Goal: Task Accomplishment & Management: Manage account settings

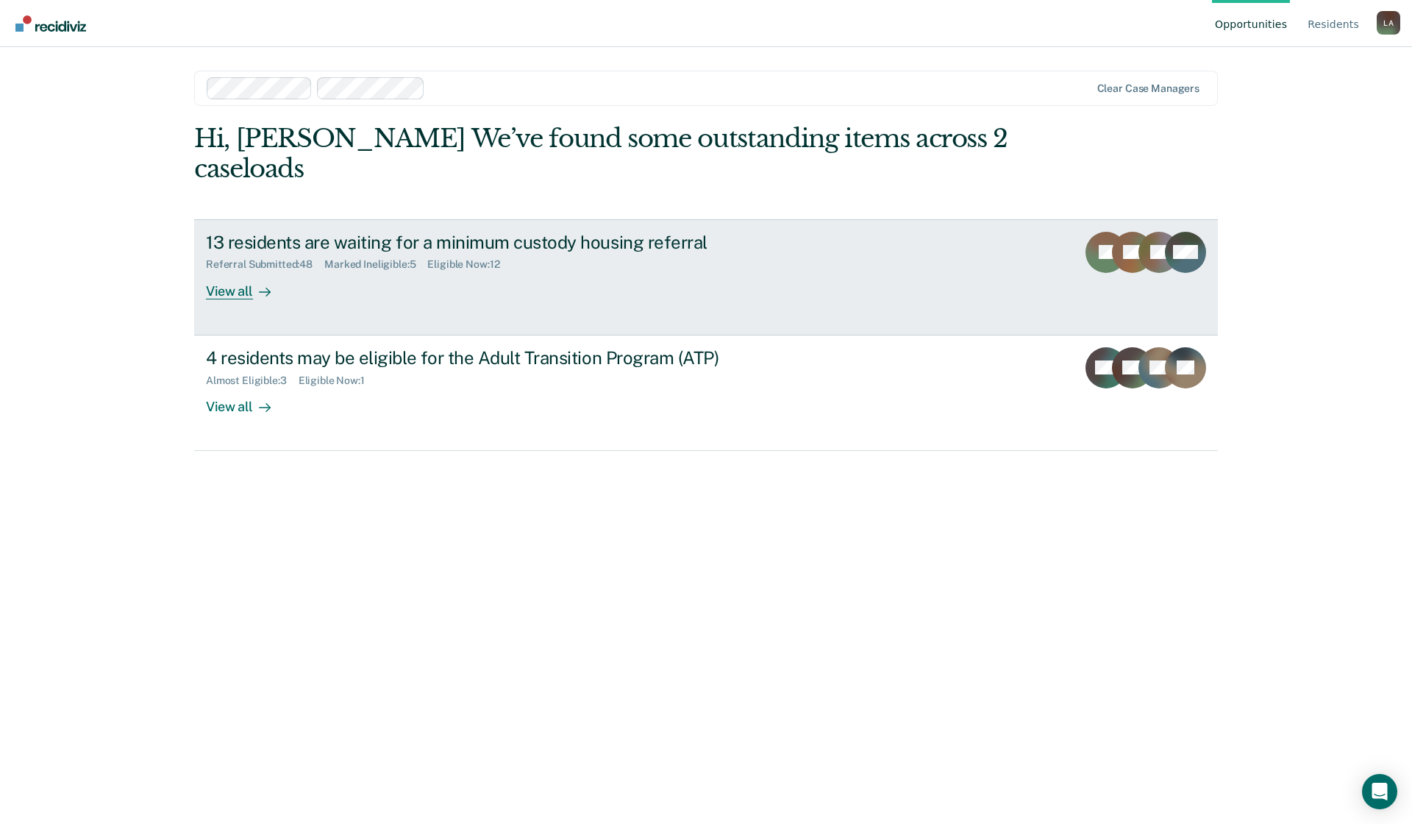
click at [221, 293] on div "View all" at bounding box center [247, 285] width 82 height 29
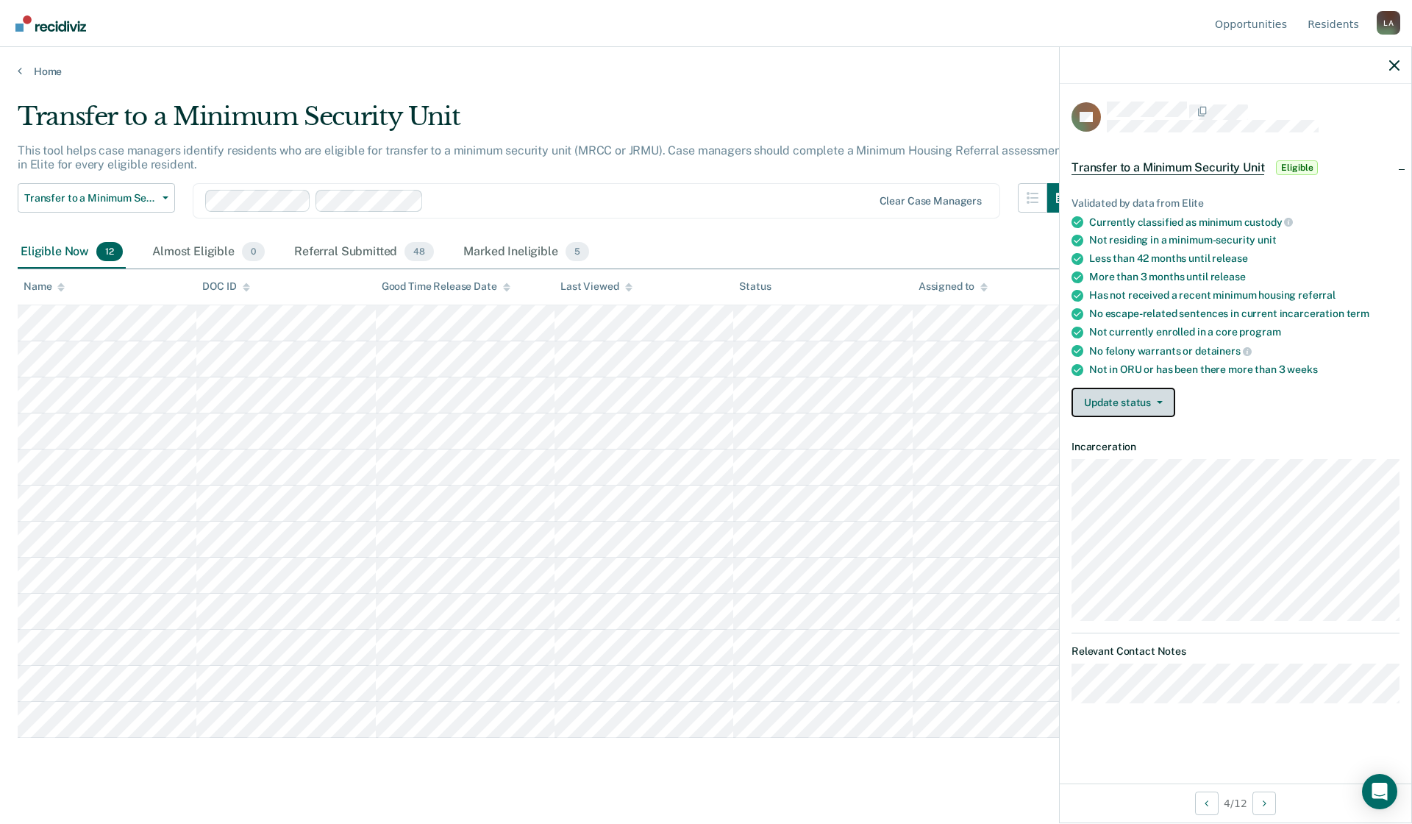
click at [1159, 403] on button "Update status" at bounding box center [1124, 402] width 104 height 29
click at [1149, 434] on button "Mark Referral Submitted" at bounding box center [1151, 438] width 159 height 24
click at [1157, 396] on button "Update status" at bounding box center [1124, 402] width 104 height 29
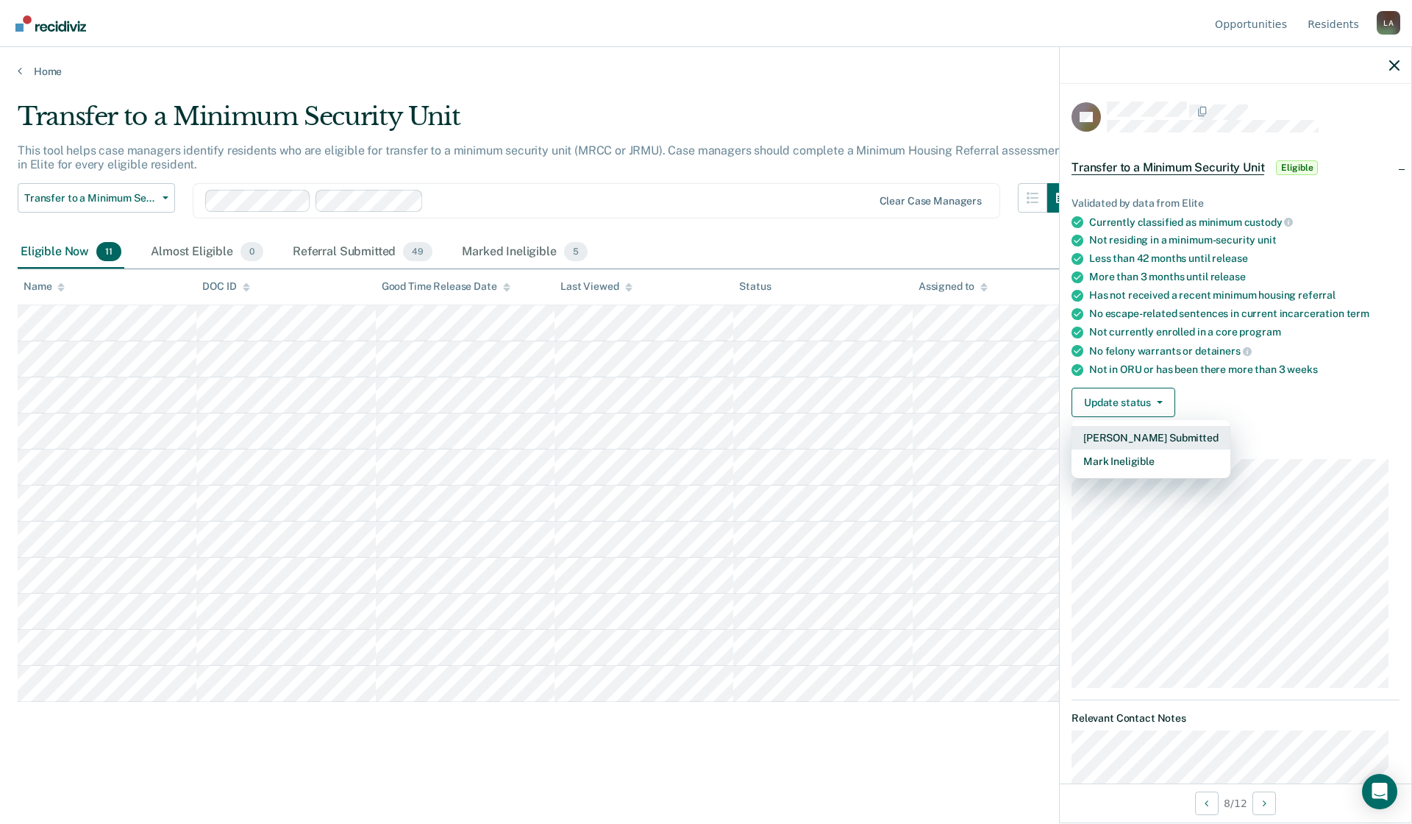
click at [1144, 433] on button "Mark Referral Submitted" at bounding box center [1151, 438] width 159 height 24
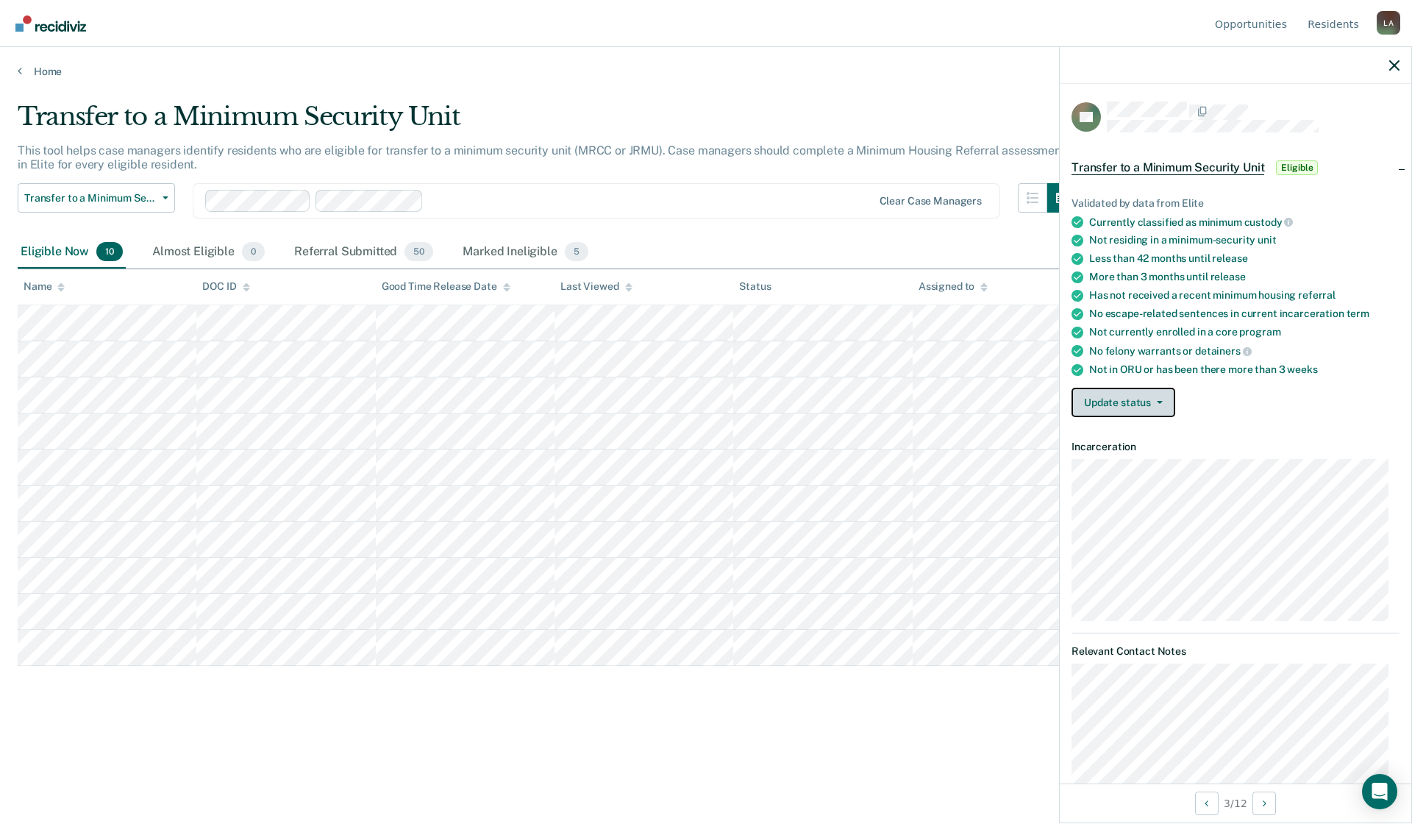
click at [1133, 406] on button "Update status" at bounding box center [1124, 402] width 104 height 29
click at [1127, 435] on button "Mark Referral Submitted" at bounding box center [1151, 438] width 159 height 24
click at [1162, 401] on icon "button" at bounding box center [1160, 402] width 6 height 3
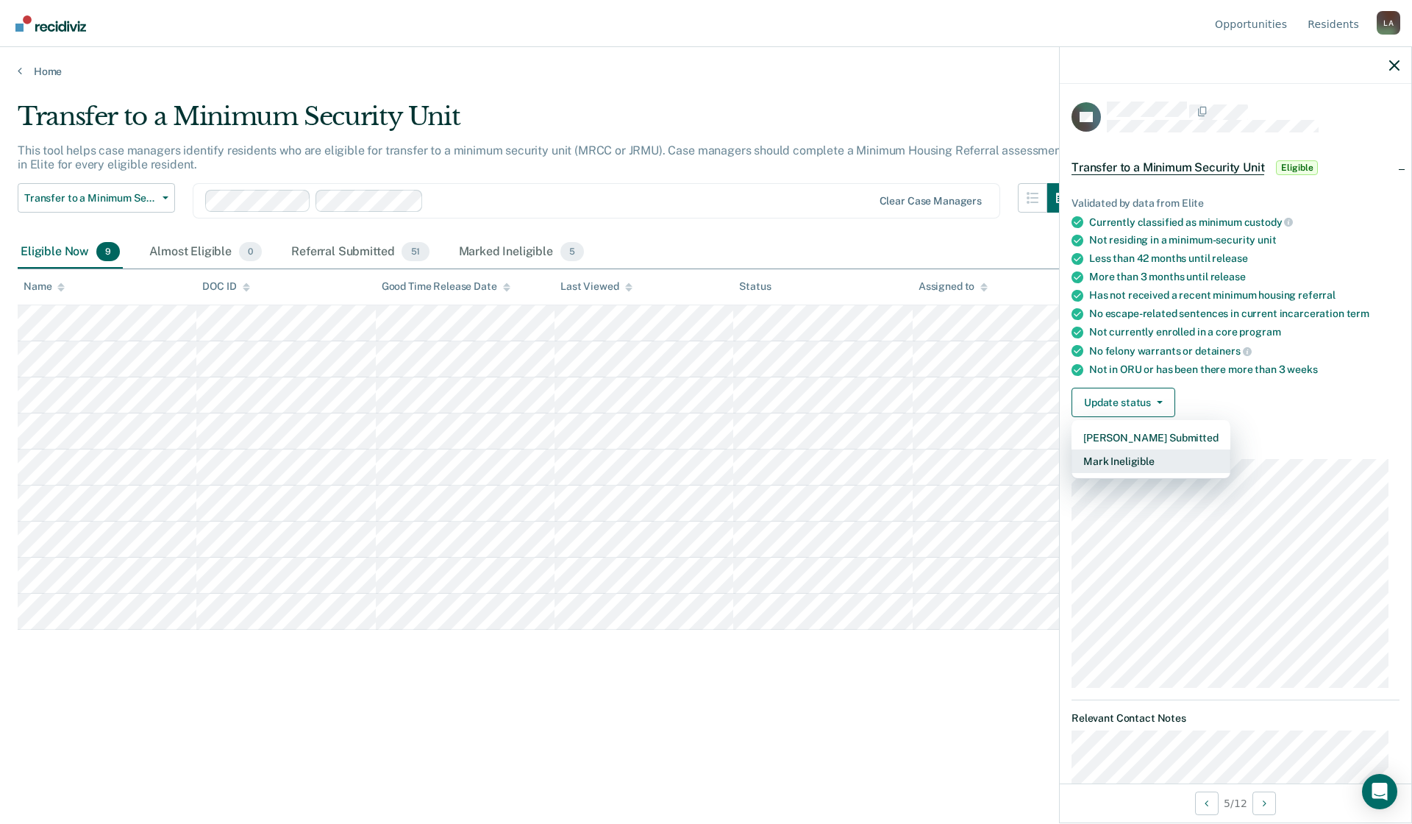
click at [1121, 460] on button "Mark Ineligible" at bounding box center [1151, 461] width 159 height 24
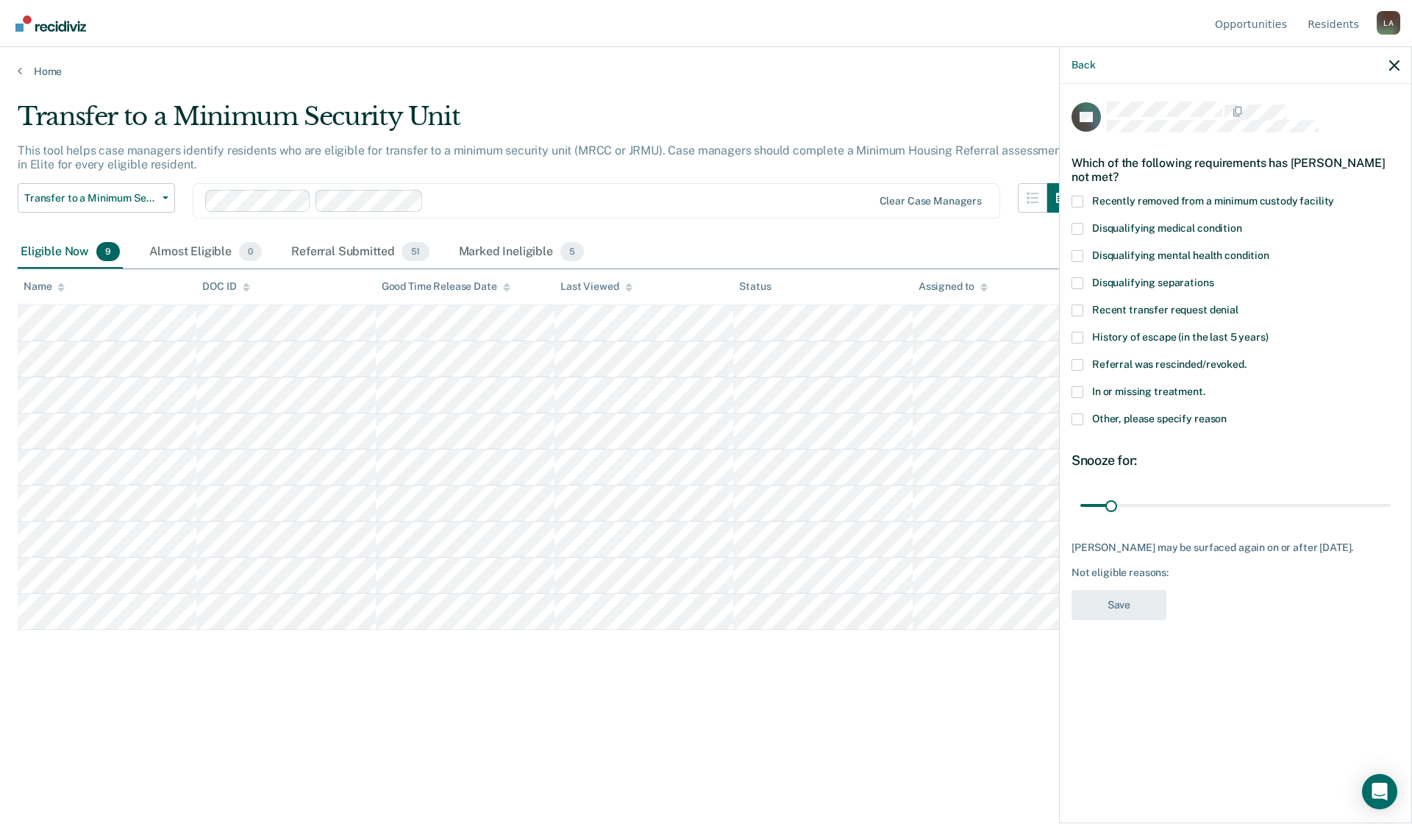
click at [1075, 419] on span at bounding box center [1078, 419] width 12 height 12
click at [1227, 413] on input "Other, please specify reason" at bounding box center [1227, 413] width 0 height 0
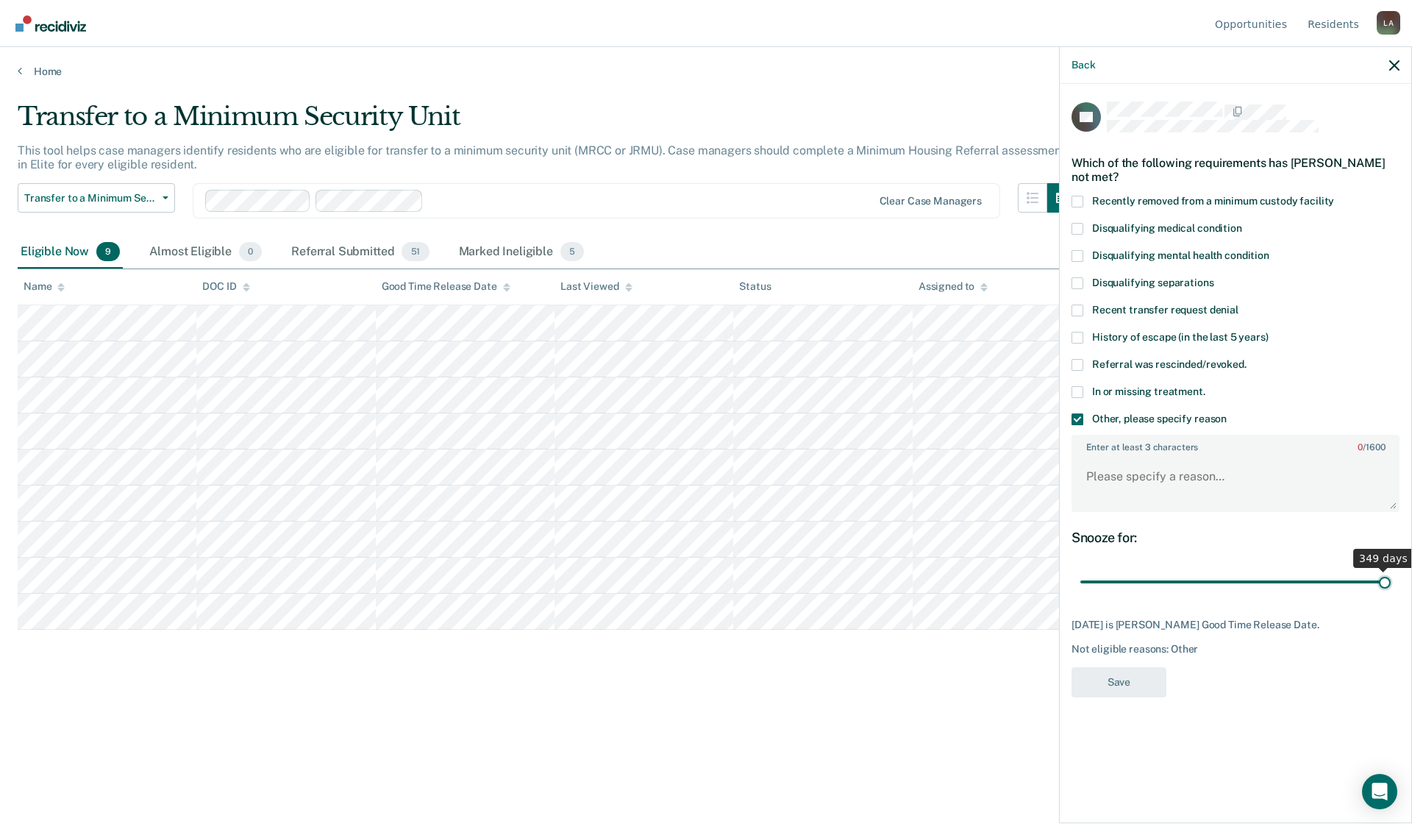
drag, startPoint x: 1111, startPoint y: 581, endPoint x: 1392, endPoint y: 583, distance: 281.0
type input "349"
click at [1391, 583] on input "range" at bounding box center [1236, 582] width 310 height 26
click at [1087, 472] on textarea "Enter at least 3 characters 0 / 1600" at bounding box center [1235, 483] width 325 height 54
type textarea "d"
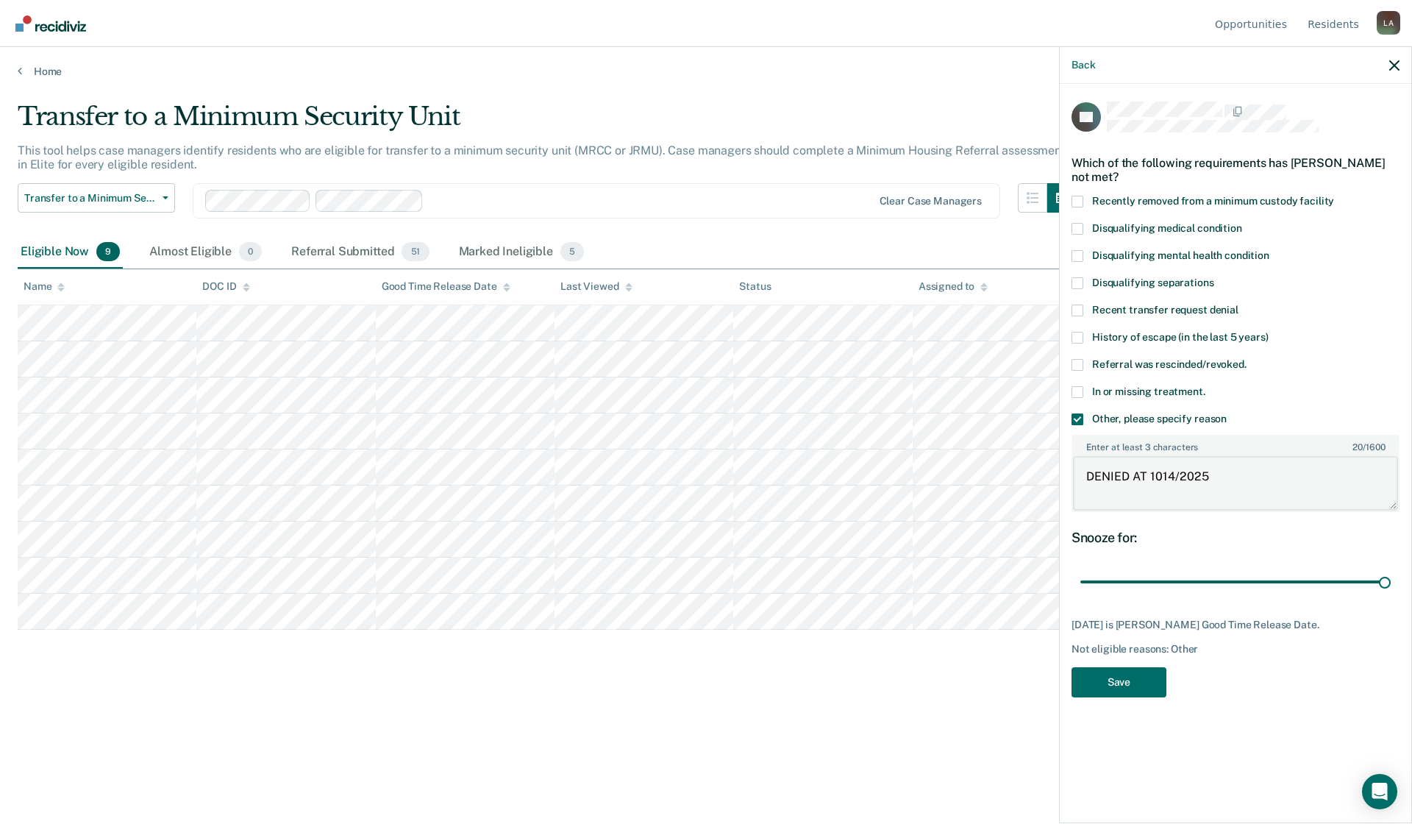
click at [1161, 477] on textarea "DENIED AT 1014/2025" at bounding box center [1235, 483] width 325 height 54
click at [1237, 480] on textarea "DENIED AT 10/14/2025" at bounding box center [1235, 483] width 325 height 54
type textarea "DENIED AT 10/14/2025 CPC BY R HOCHHALTER/SO TX"
click at [1149, 686] on button "Save" at bounding box center [1119, 682] width 95 height 30
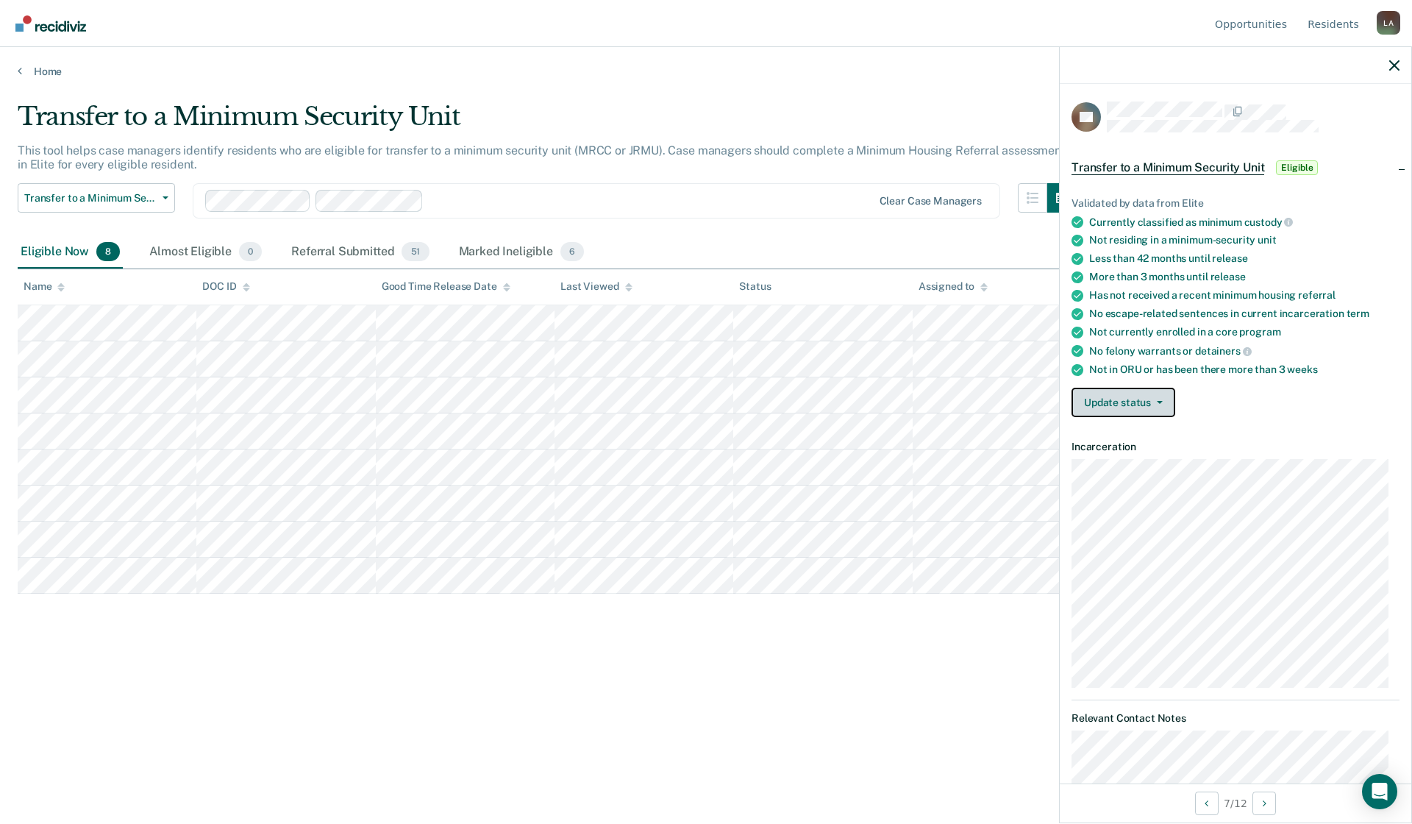
click at [1157, 401] on icon "button" at bounding box center [1160, 402] width 6 height 3
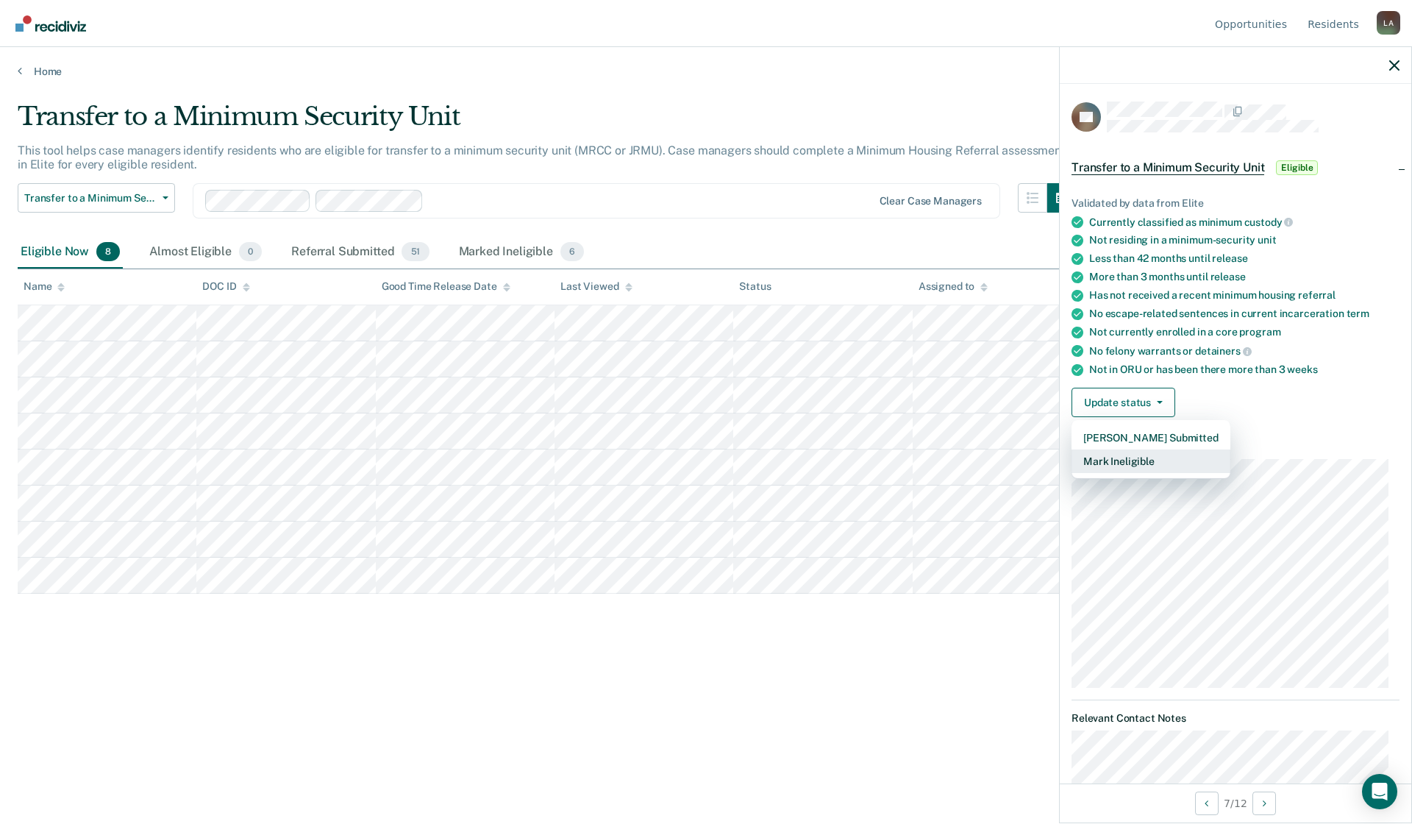
click at [1141, 460] on button "Mark Ineligible" at bounding box center [1151, 461] width 159 height 24
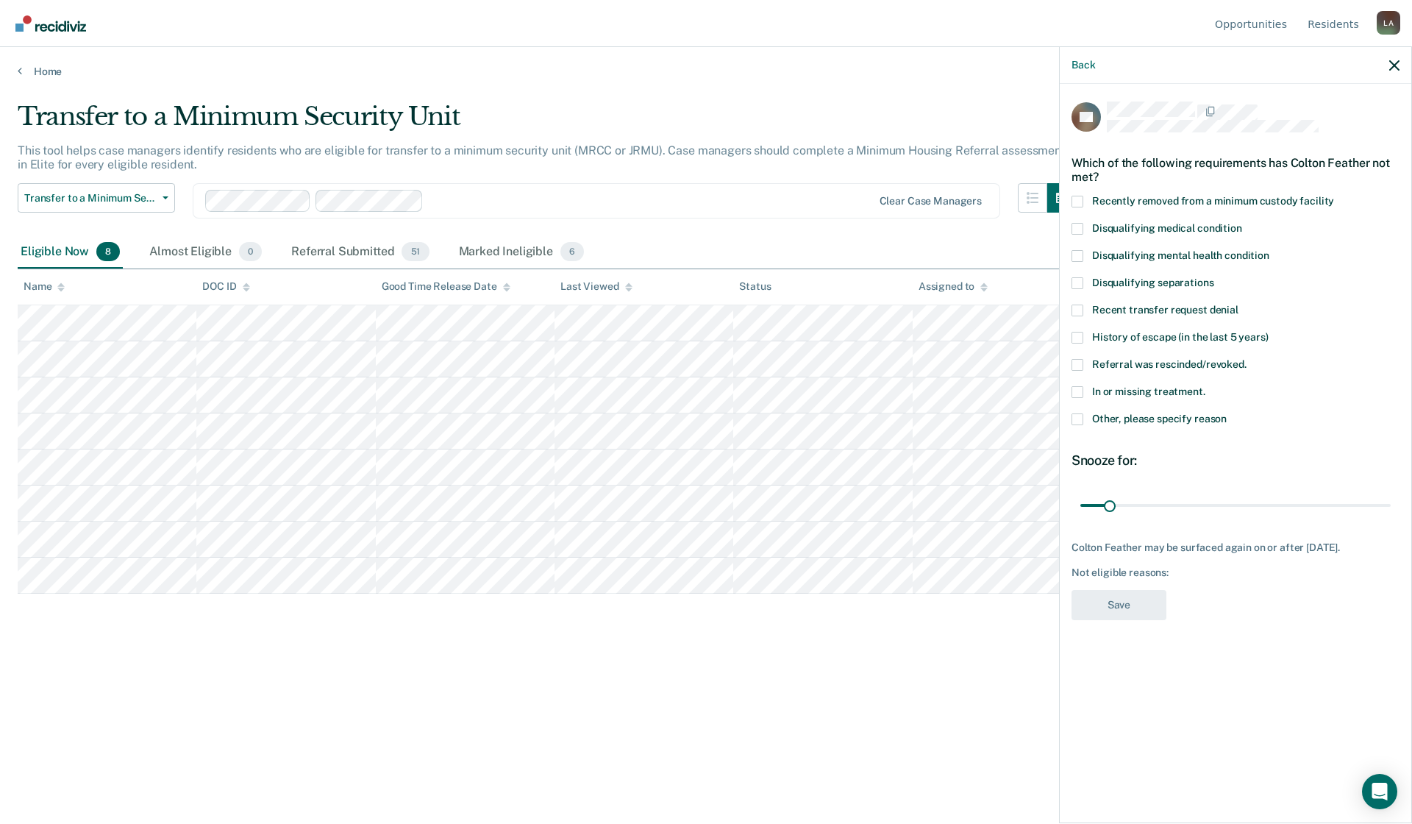
click at [1075, 419] on span at bounding box center [1078, 419] width 12 height 12
click at [1227, 413] on input "Other, please specify reason" at bounding box center [1227, 413] width 0 height 0
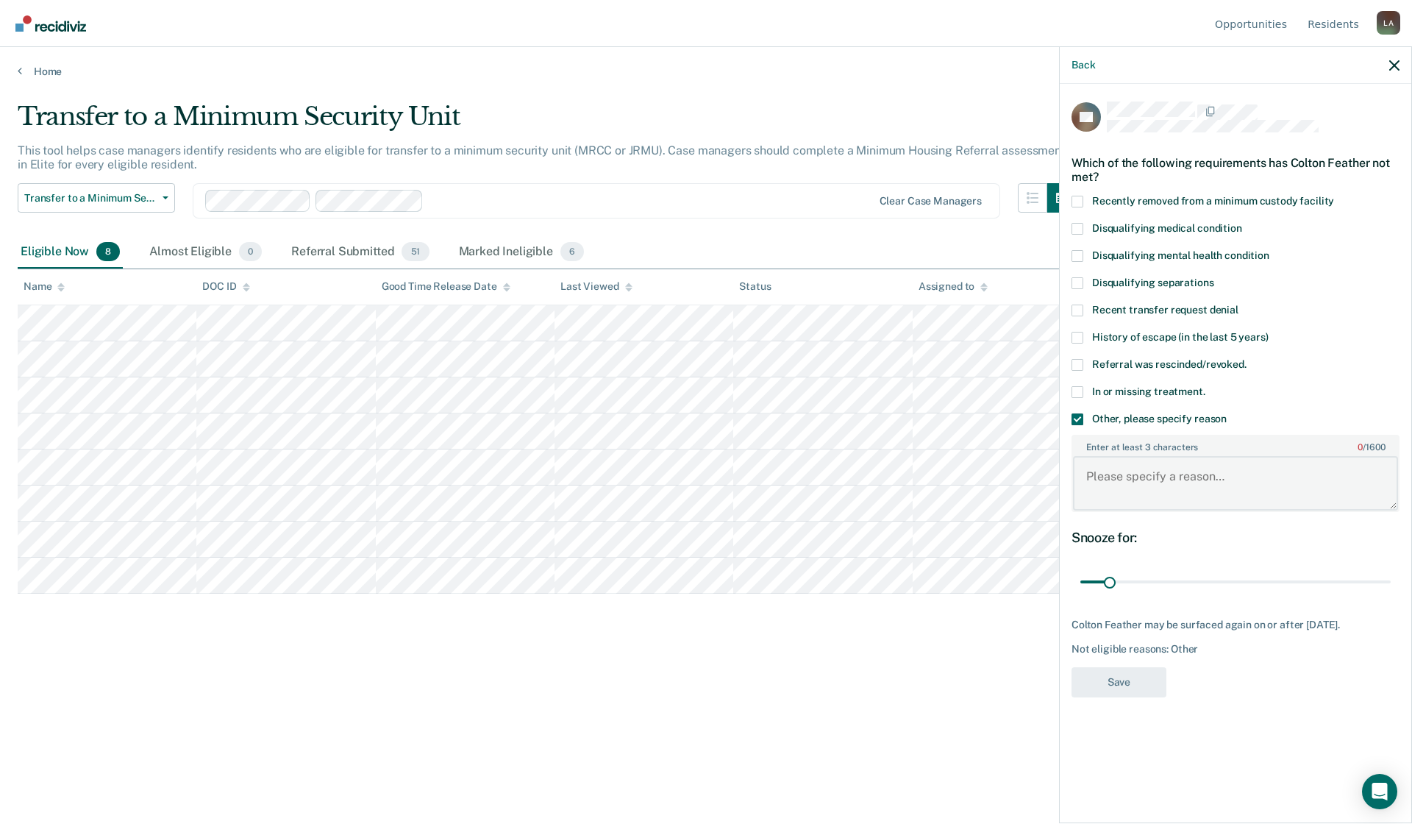
click at [1088, 469] on textarea "Enter at least 3 characters 0 / 1600" at bounding box center [1235, 483] width 325 height 54
type textarea "DENIED AT 10/14/2025 CPC BY R HOCHHALTER/PRIOR ESCAPE"
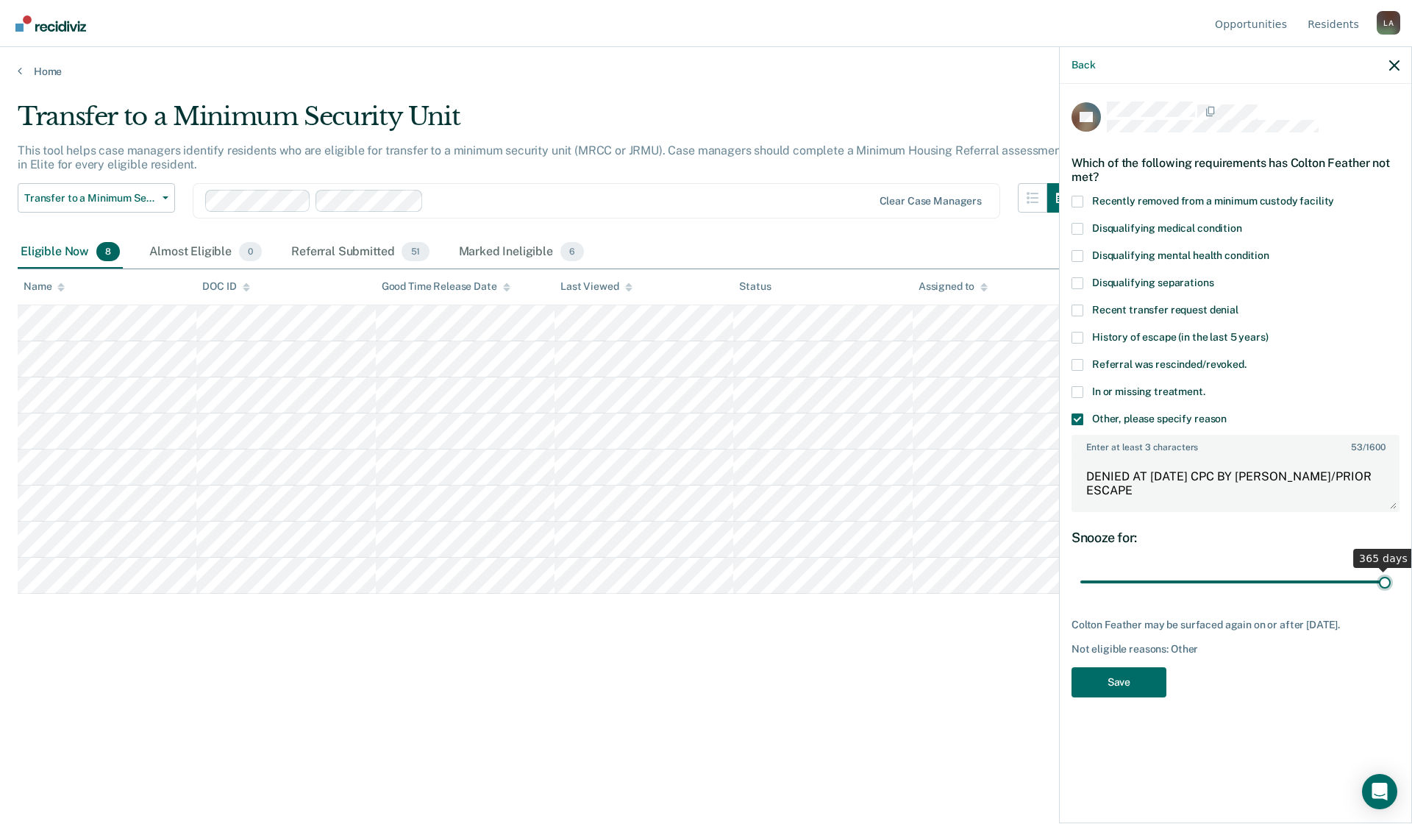
drag, startPoint x: 1108, startPoint y: 575, endPoint x: 1400, endPoint y: 575, distance: 292.0
type input "365"
click at [1391, 575] on input "range" at bounding box center [1236, 582] width 310 height 26
click at [1116, 681] on button "Save" at bounding box center [1119, 682] width 95 height 30
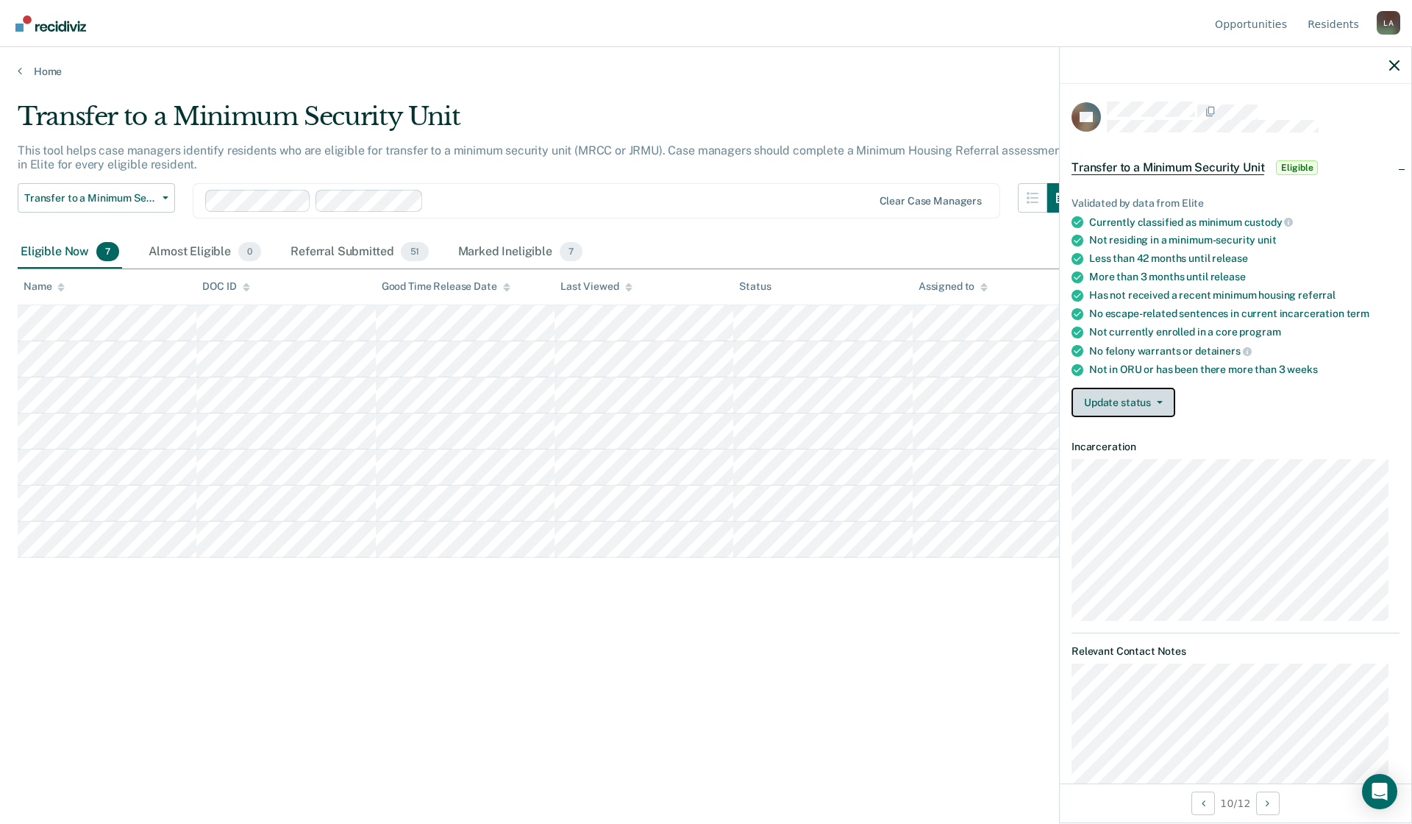
click at [1118, 396] on button "Update status" at bounding box center [1124, 402] width 104 height 29
click at [1135, 435] on button "Mark Referral Submitted" at bounding box center [1151, 438] width 159 height 24
click at [1157, 401] on icon "button" at bounding box center [1160, 402] width 6 height 3
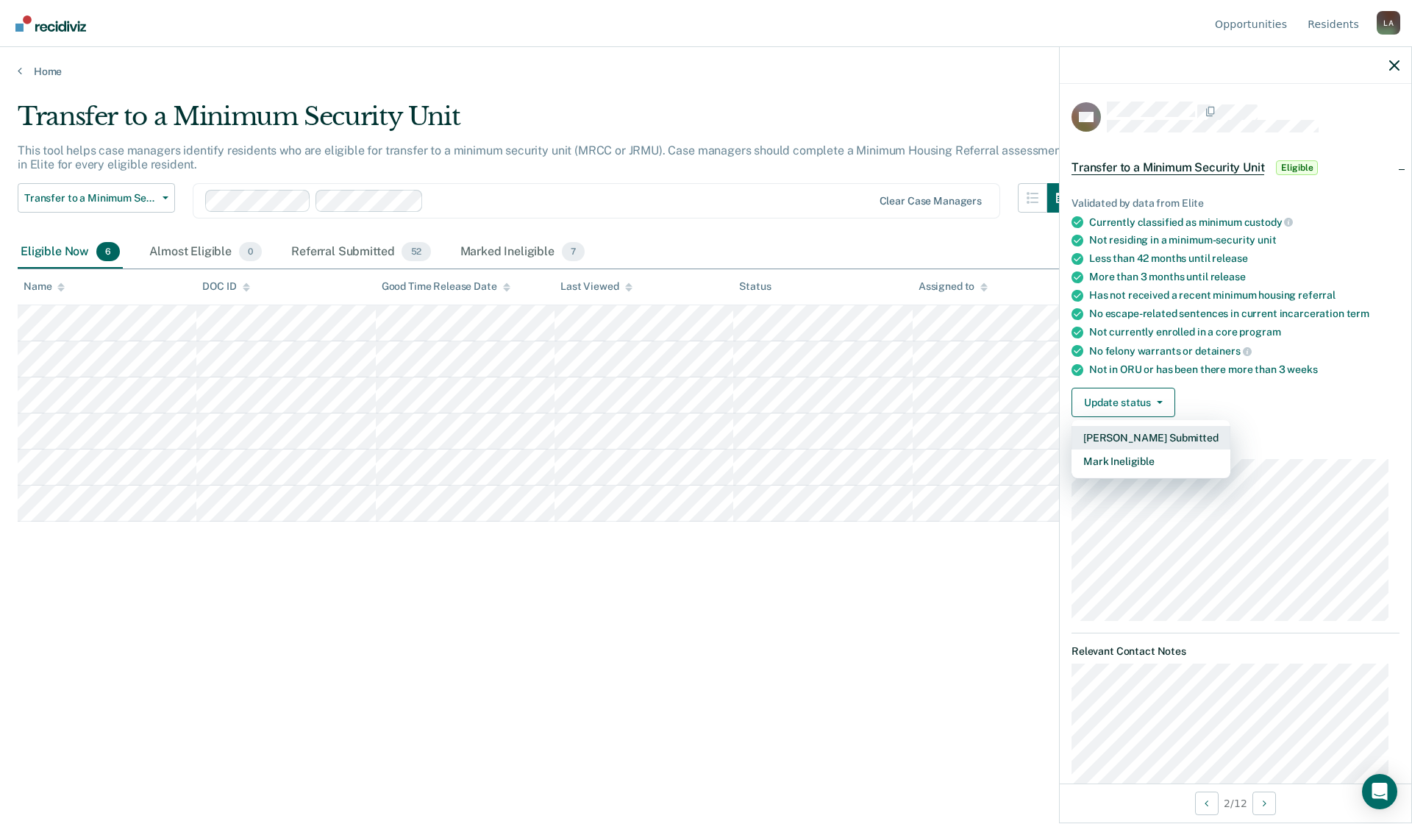
click at [1134, 436] on button "Mark Referral Submitted" at bounding box center [1151, 438] width 159 height 24
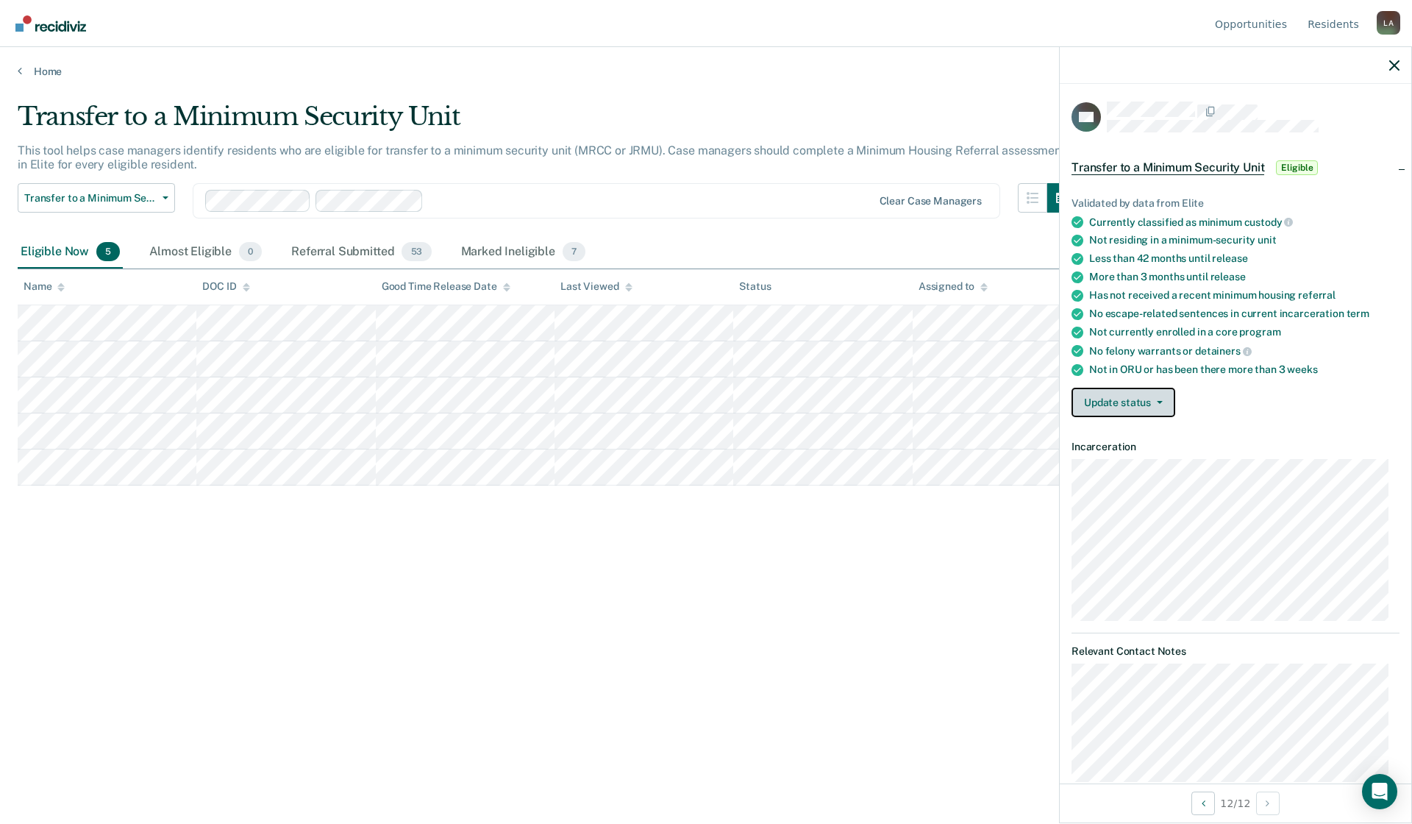
click at [1159, 401] on icon "button" at bounding box center [1160, 402] width 6 height 3
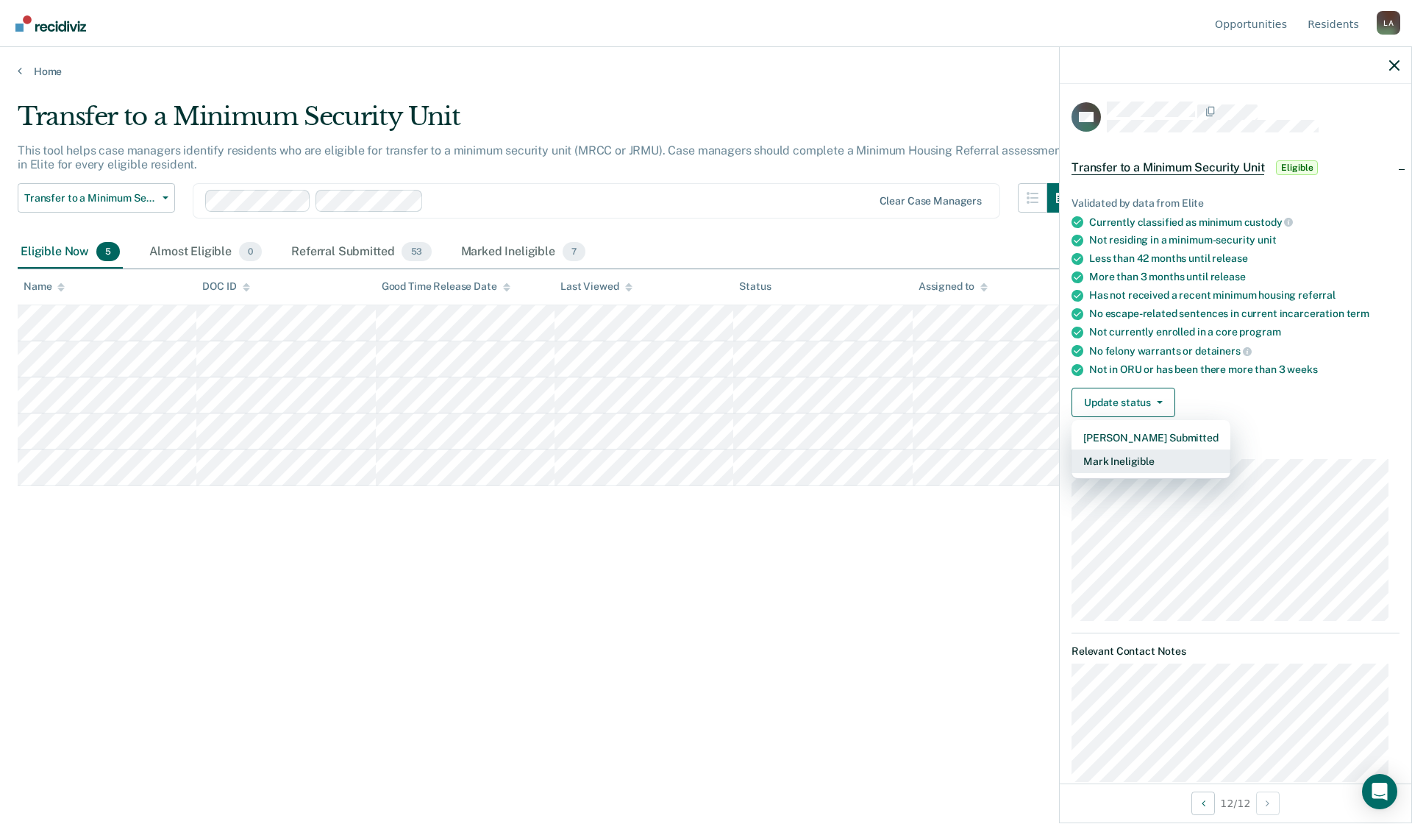
click at [1126, 458] on button "Mark Ineligible" at bounding box center [1151, 461] width 159 height 24
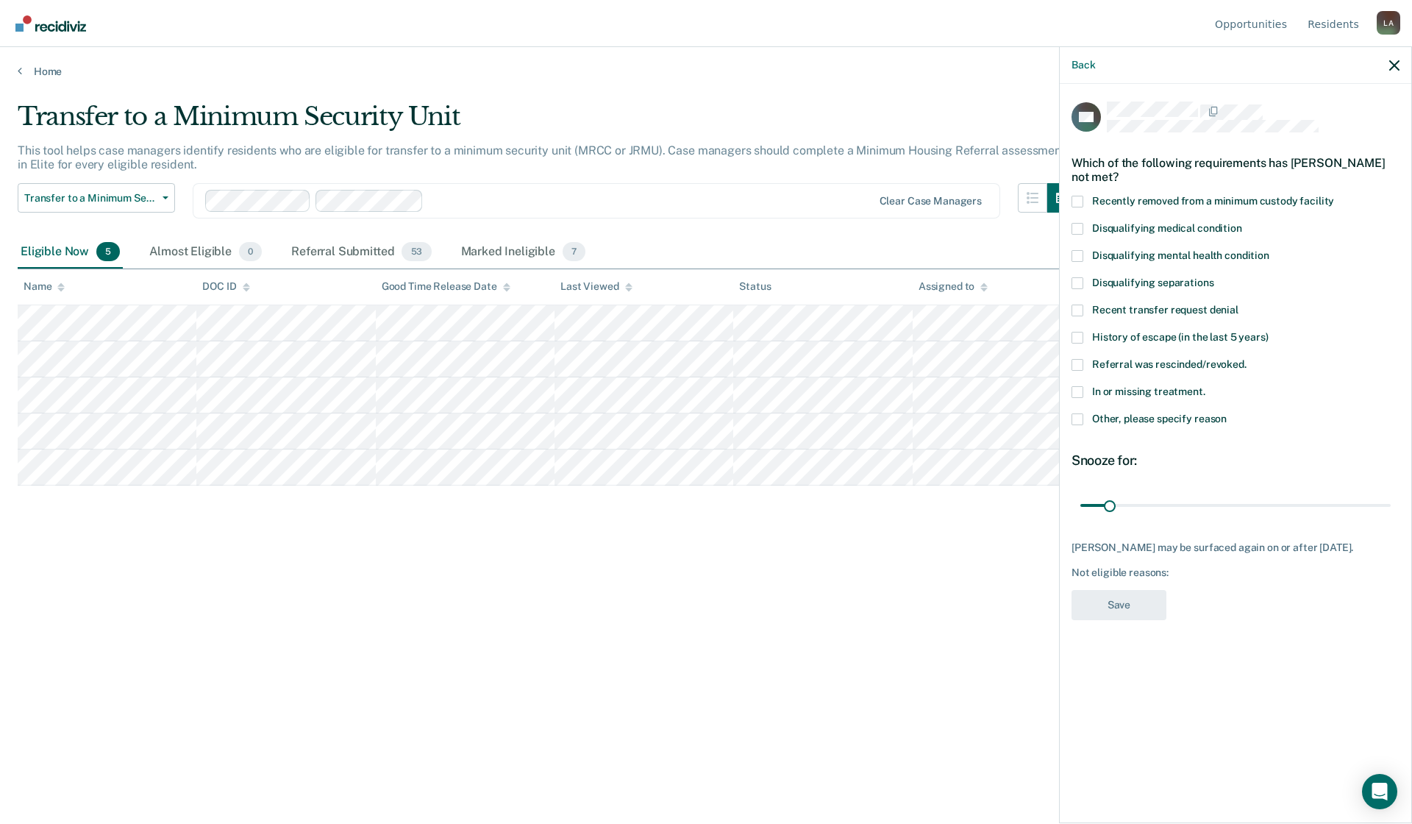
click at [1077, 419] on span at bounding box center [1078, 419] width 12 height 12
click at [1227, 413] on input "Other, please specify reason" at bounding box center [1227, 413] width 0 height 0
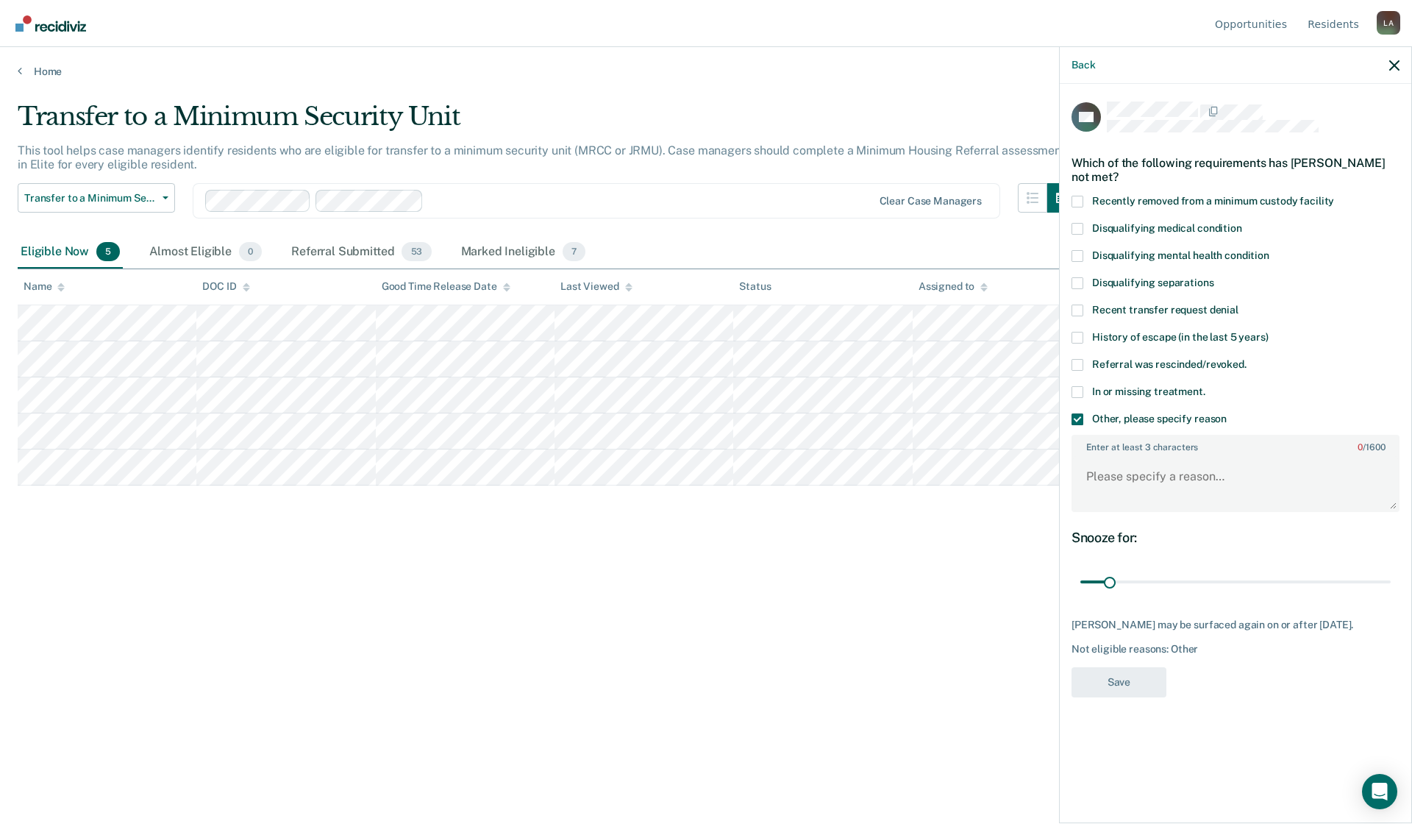
click at [1086, 452] on div "Enter at least 3 characters 0 / 1600" at bounding box center [1236, 473] width 328 height 77
click at [1084, 474] on textarea "Enter at least 3 characters 0 / 1600" at bounding box center [1235, 483] width 325 height 54
type textarea "DENIED AT 10/14/2025 CPC BY R HOCHHALTER/STATIC SCORE"
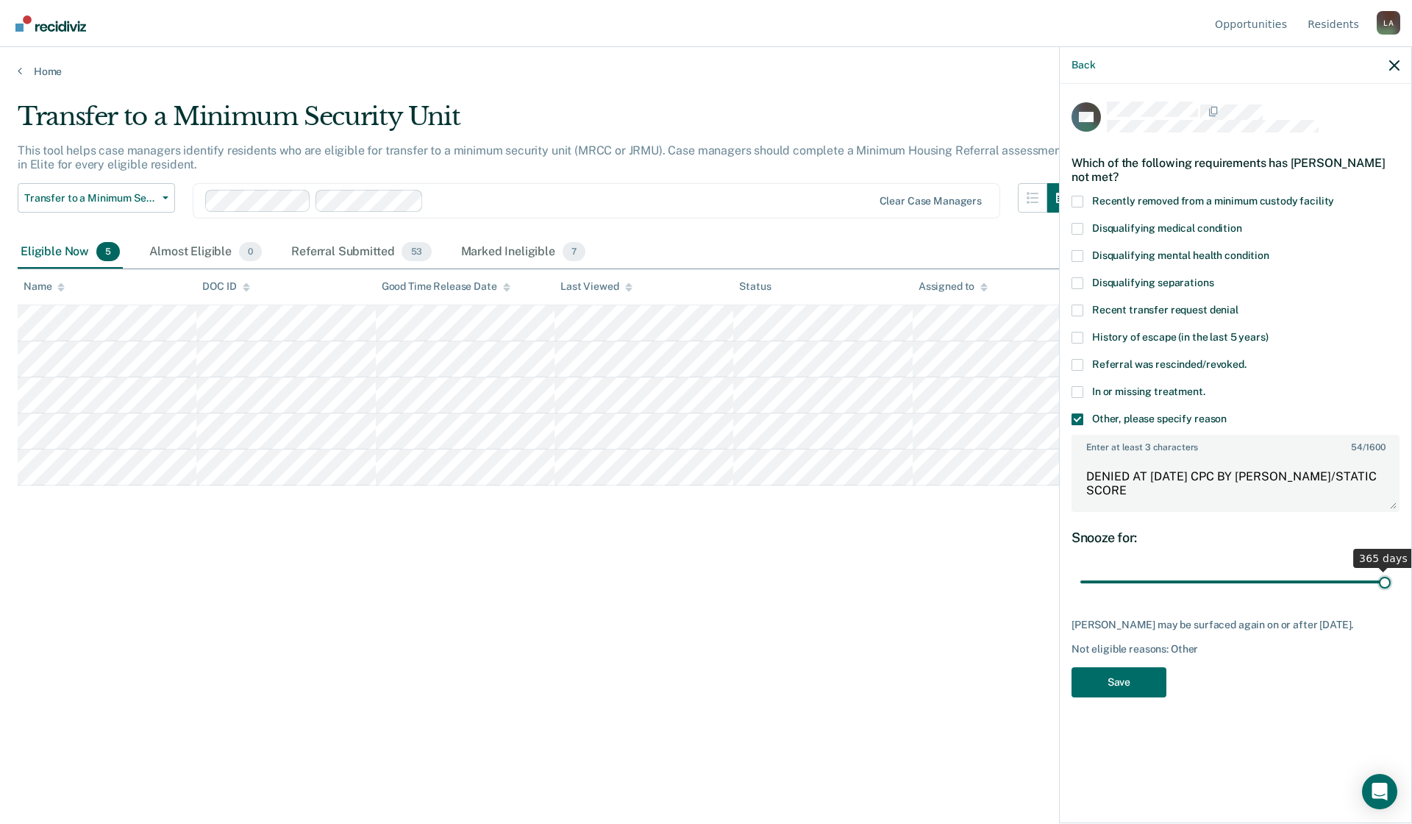
drag, startPoint x: 1109, startPoint y: 579, endPoint x: 1405, endPoint y: 580, distance: 296.5
type input "365"
click at [1391, 580] on input "range" at bounding box center [1236, 582] width 310 height 26
click at [1136, 677] on button "Save" at bounding box center [1119, 682] width 95 height 30
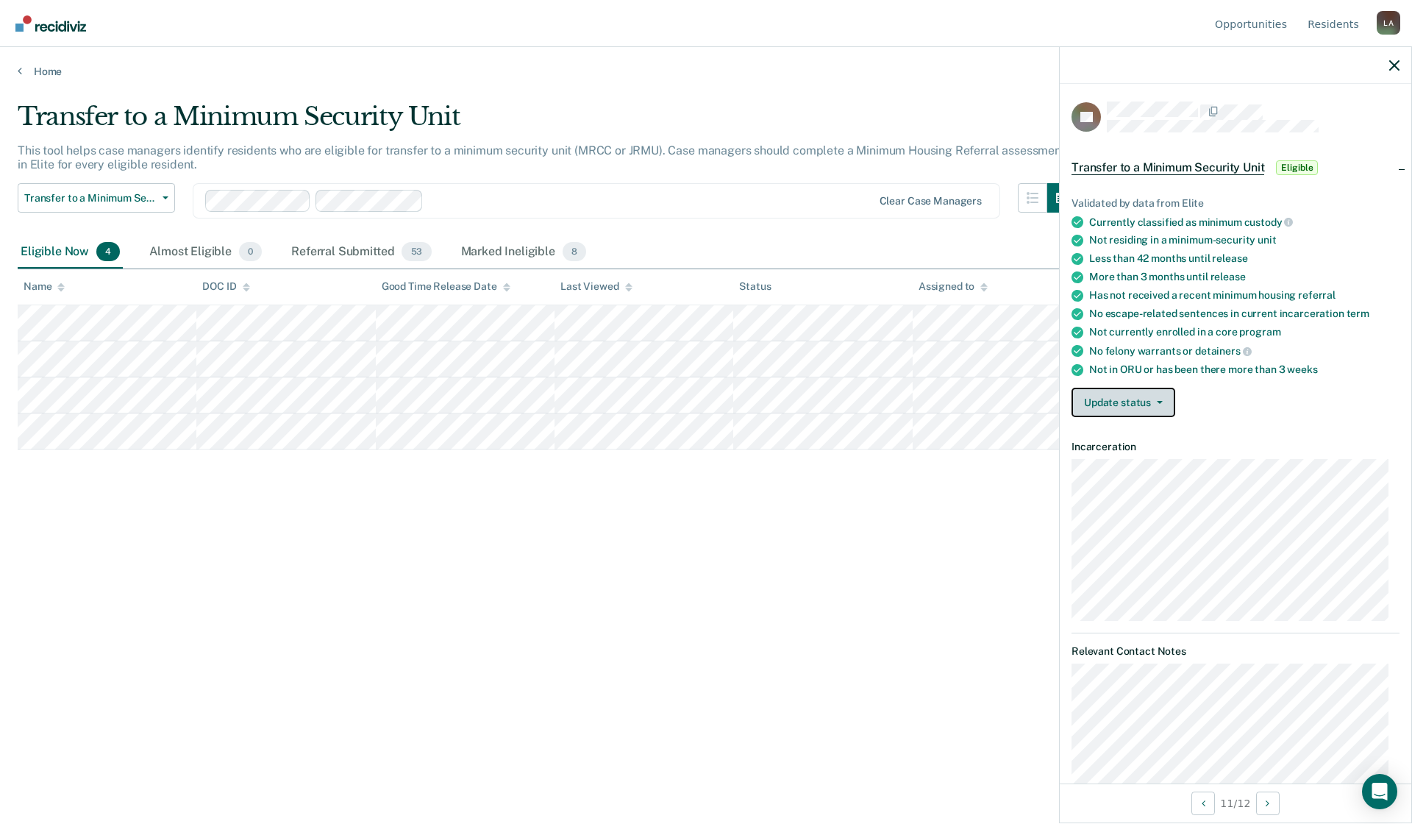
click at [1152, 401] on span "button" at bounding box center [1157, 402] width 12 height 3
click at [1134, 433] on button "Mark Referral Submitted" at bounding box center [1151, 438] width 159 height 24
click at [1160, 395] on button "Update status" at bounding box center [1124, 402] width 104 height 29
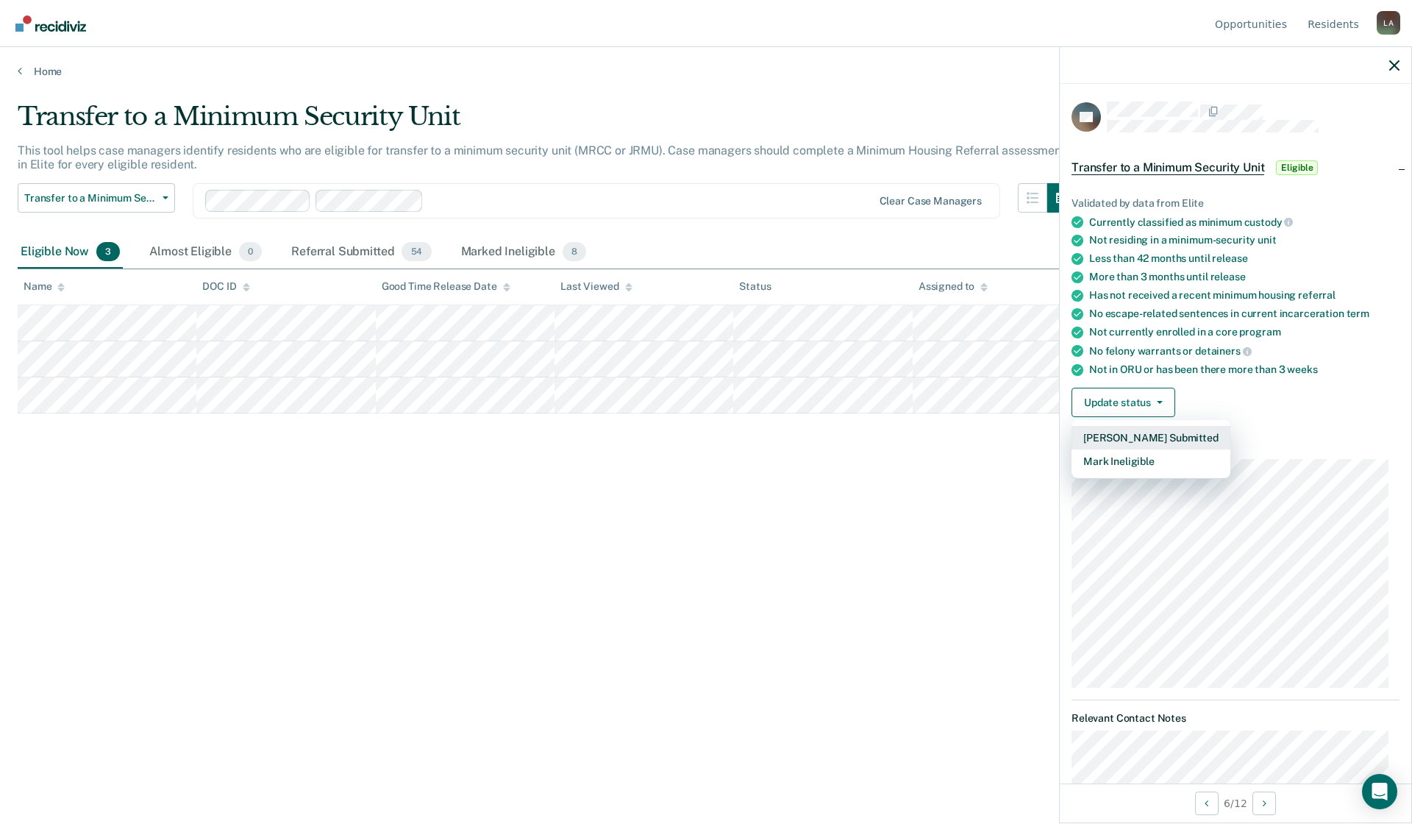
click at [1159, 431] on button "Mark Referral Submitted" at bounding box center [1151, 438] width 159 height 24
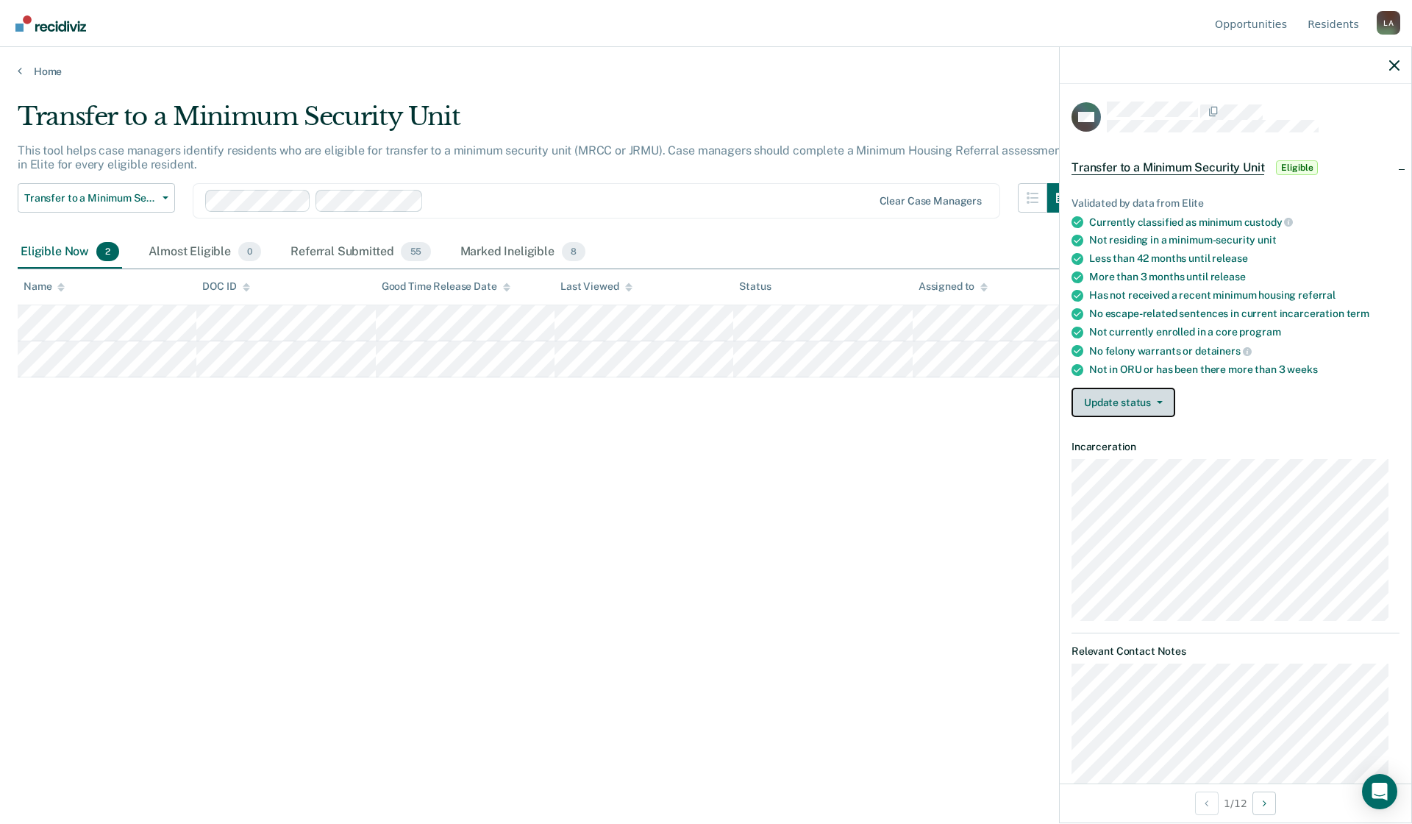
click at [1166, 398] on button "Update status" at bounding box center [1124, 402] width 104 height 29
click at [1125, 433] on button "Mark Referral Submitted" at bounding box center [1151, 438] width 159 height 24
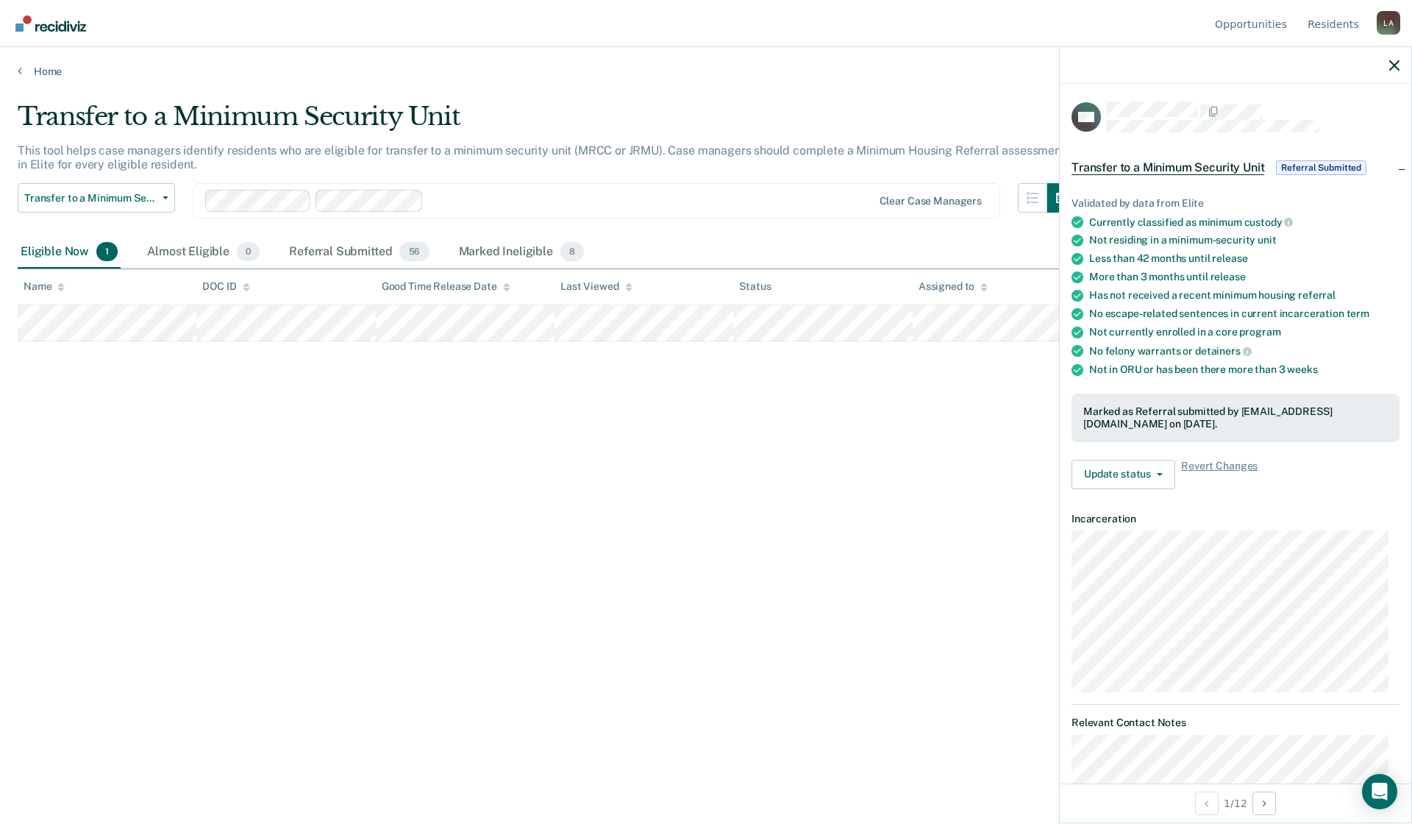
click at [117, 507] on div "Transfer to a Minimum Security Unit This tool helps case managers identify resi…" at bounding box center [706, 408] width 1377 height 612
